Goal: Navigation & Orientation: Find specific page/section

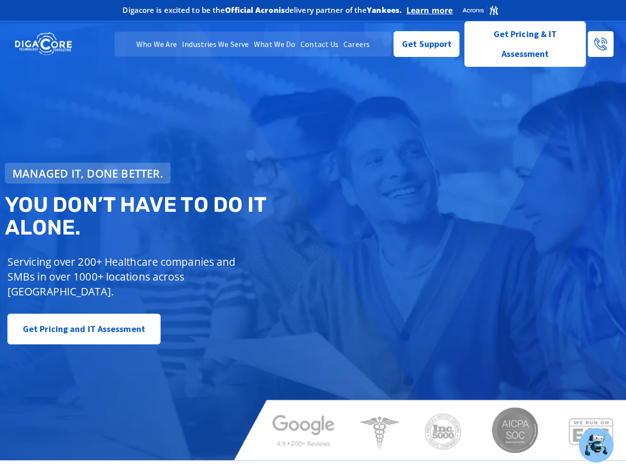
click at [88, 173] on span "Managed IT, done better." at bounding box center [87, 173] width 151 height 11
